Goal: Consume media (video, audio): Consume media (video, audio)

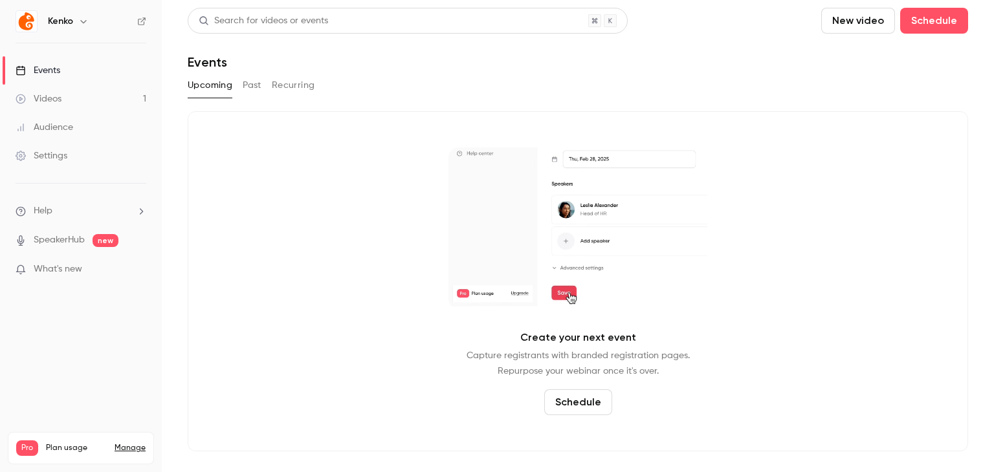
click at [39, 91] on link "Videos 1" at bounding box center [81, 99] width 162 height 28
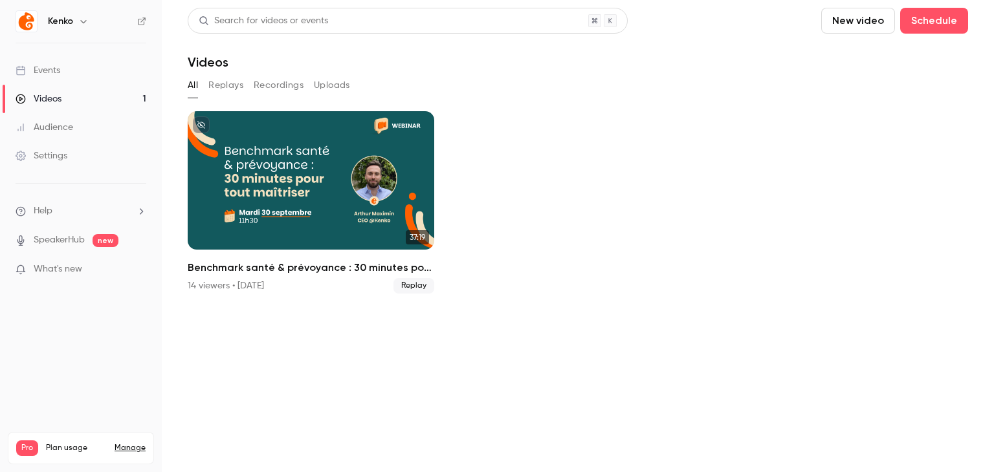
click at [41, 66] on div "Events" at bounding box center [38, 70] width 45 height 13
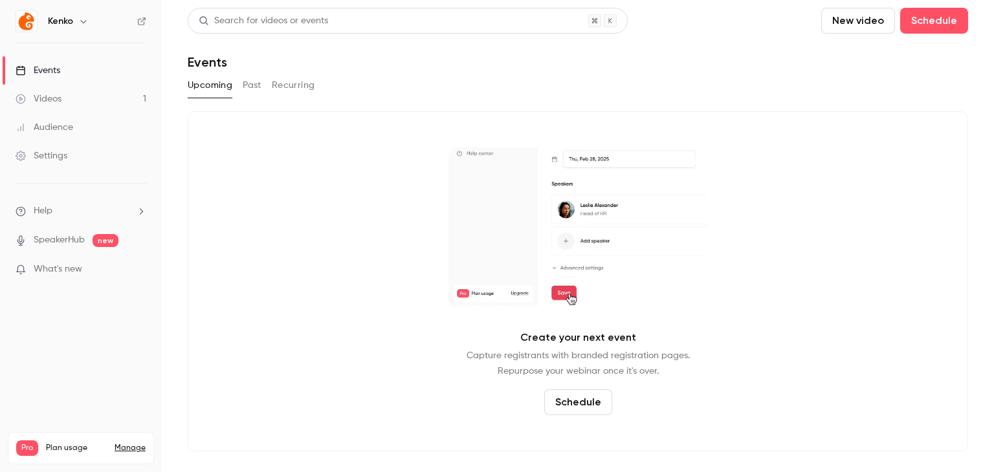
click at [243, 89] on button "Past" at bounding box center [252, 85] width 19 height 21
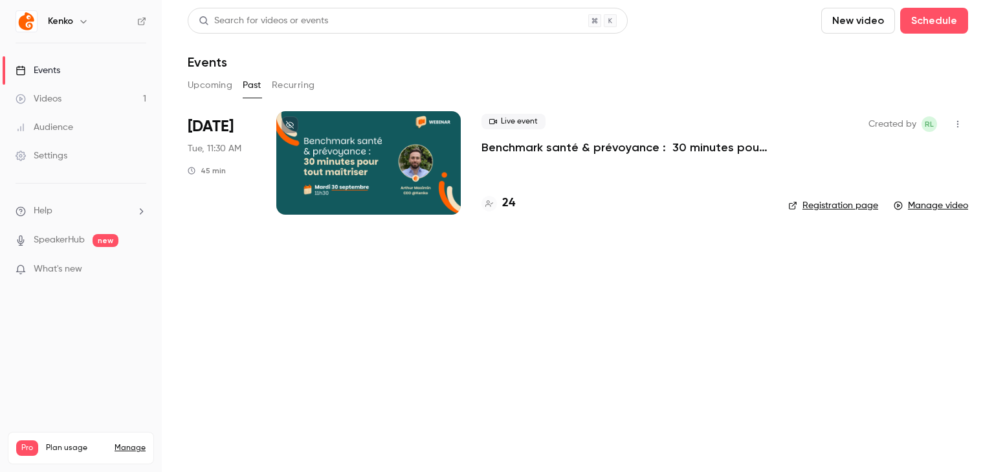
click at [541, 135] on div "Live event Benchmark santé & prévoyance : 30 minutes pour tout maîtriser" at bounding box center [624, 134] width 286 height 41
click at [535, 153] on p "Benchmark santé & prévoyance : 30 minutes pour tout maîtriser" at bounding box center [624, 148] width 286 height 16
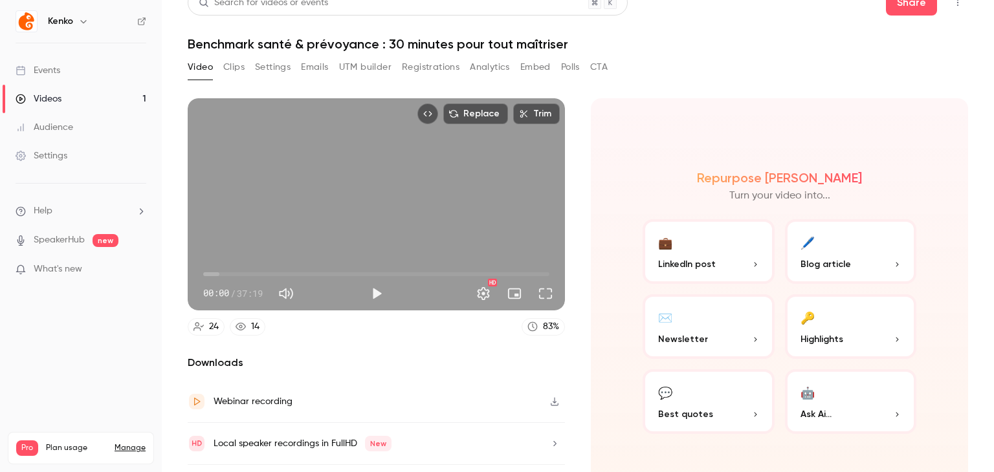
scroll to position [49, 0]
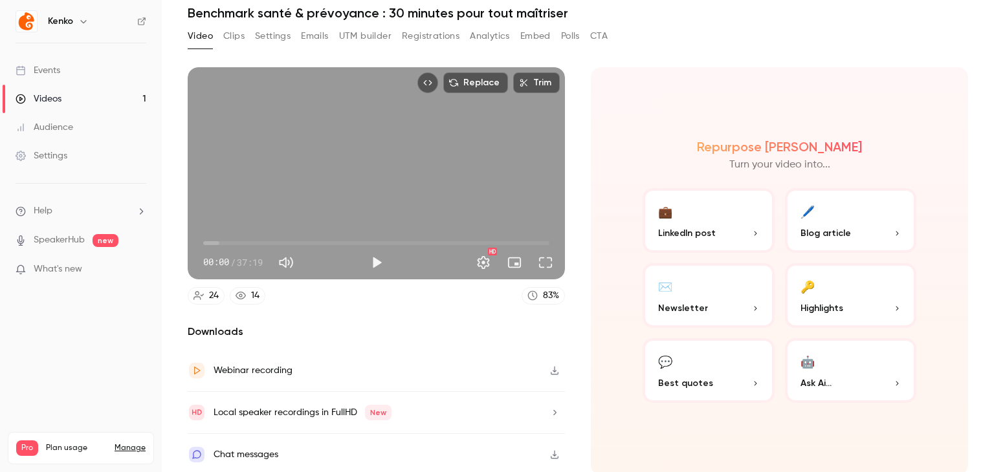
click at [226, 42] on button "Clips" at bounding box center [233, 36] width 21 height 21
